Goal: Task Accomplishment & Management: Complete application form

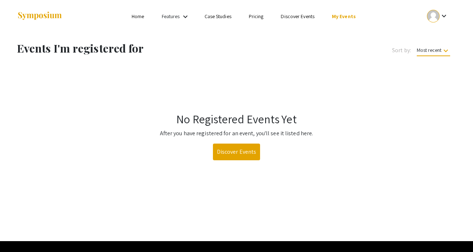
click at [446, 13] on mat-icon "keyboard_arrow_down" at bounding box center [444, 16] width 9 height 9
click at [445, 54] on button "My Submissions" at bounding box center [441, 53] width 45 height 17
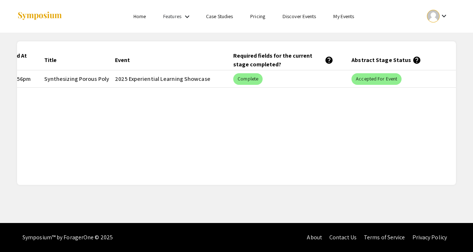
scroll to position [0, 56]
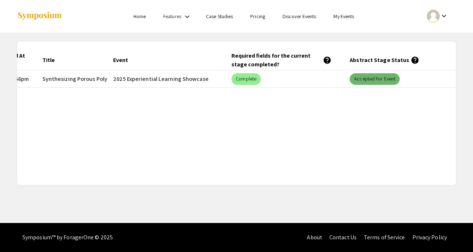
click at [378, 80] on mat-chip "Accepted for Event" at bounding box center [375, 79] width 50 height 12
click at [252, 82] on mat-chip "Complete" at bounding box center [245, 79] width 29 height 12
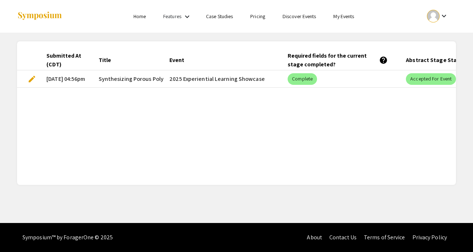
click at [32, 80] on span "edit" at bounding box center [32, 79] width 9 height 9
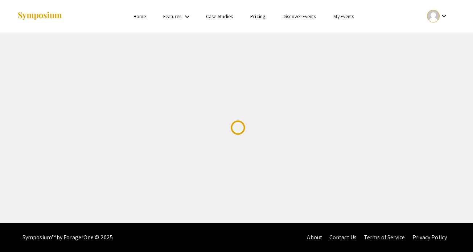
click at [32, 77] on div "Skip navigation Home Features keyboard_arrow_down Case Studies Pricing Discover…" at bounding box center [236, 111] width 473 height 223
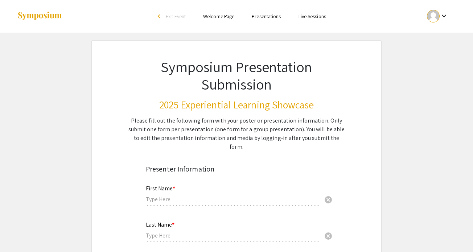
type input "Summer"
type input "[PERSON_NAME]"
type input "[EMAIL_ADDRESS][DOMAIN_NAME]"
radio input "true"
type input "Chemistry"
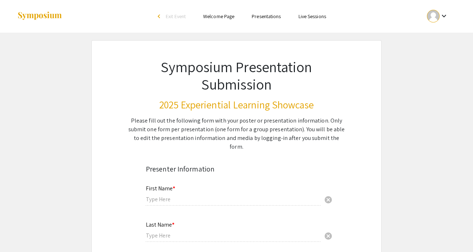
radio input "true"
type input "[PERSON_NAME]"
radio input "true"
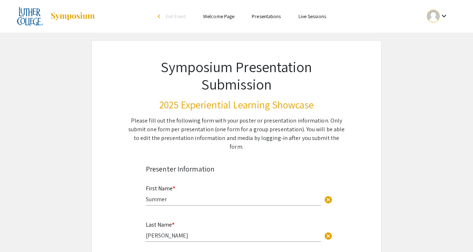
select select "custom"
type input "0"
select select "custom"
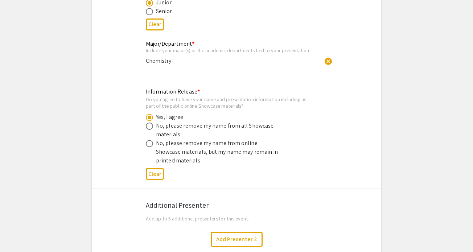
type input "1"
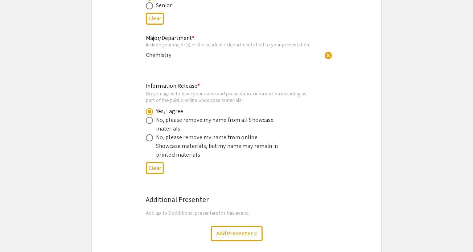
select select "auto"
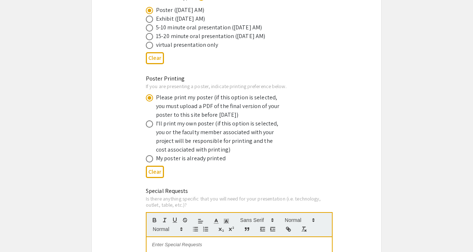
scroll to position [1222, 0]
